Goal: Transaction & Acquisition: Purchase product/service

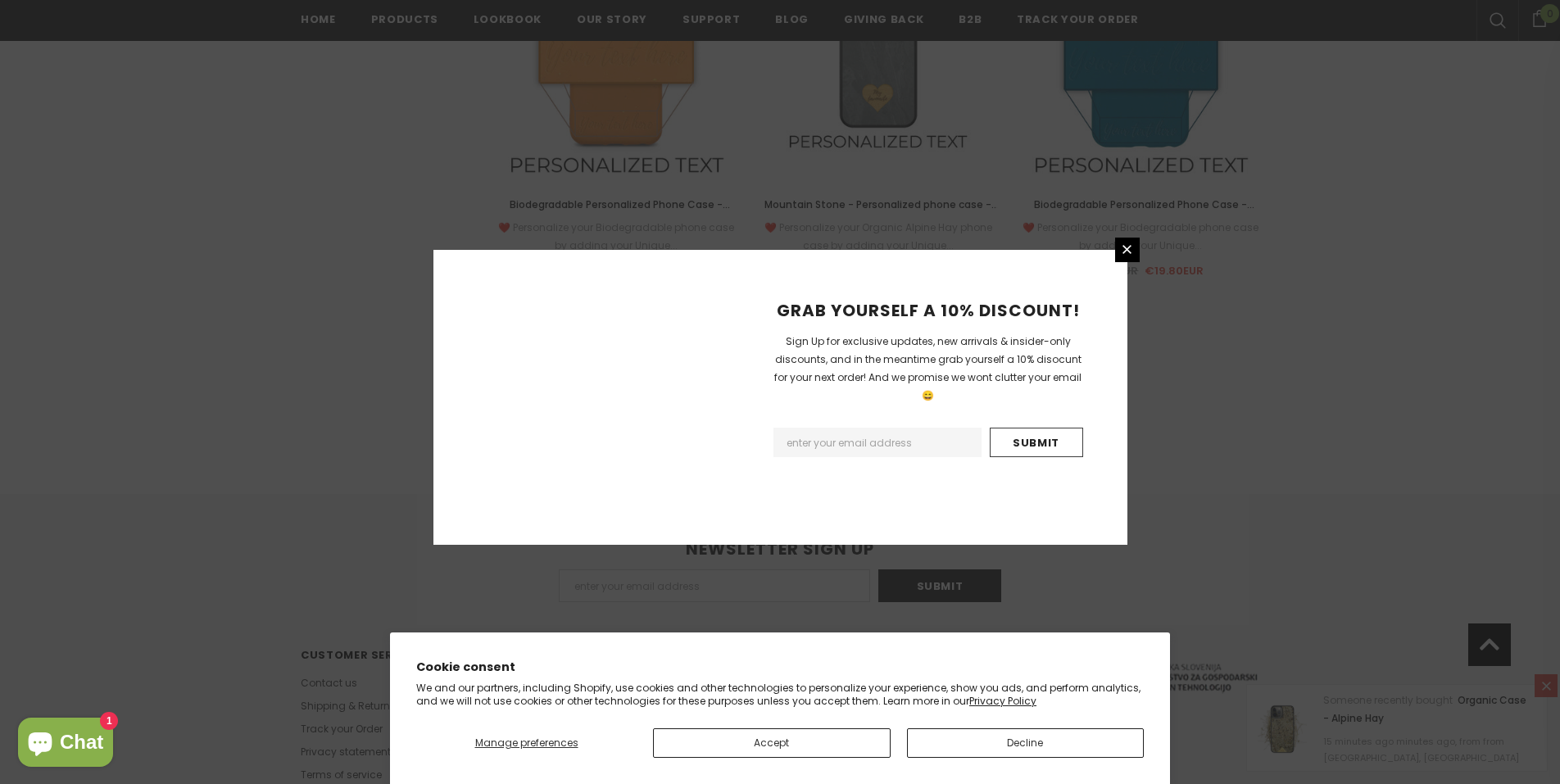
scroll to position [1806, 0]
